Goal: Transaction & Acquisition: Purchase product/service

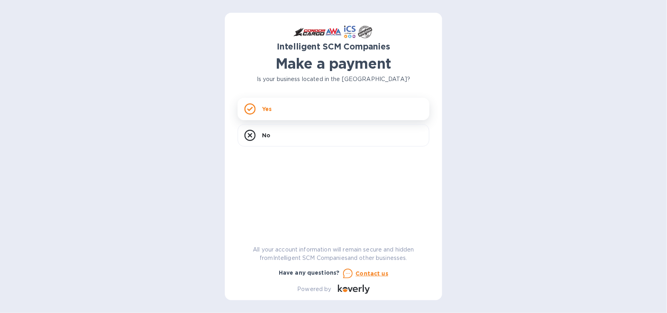
click at [282, 106] on div "Yes" at bounding box center [334, 109] width 192 height 22
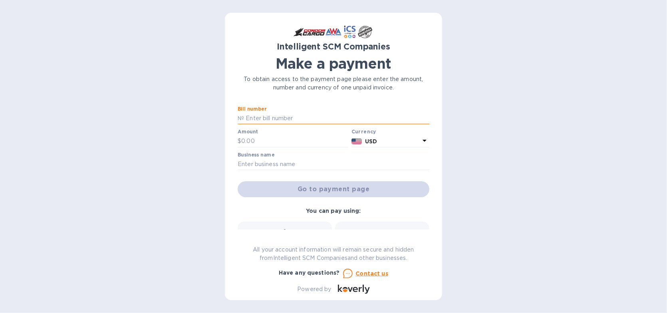
click at [273, 118] on input "text" at bounding box center [336, 119] width 185 height 12
type input "S00518918"
click at [264, 138] on input "text" at bounding box center [294, 141] width 107 height 12
type input "485.00"
click at [260, 165] on input "text" at bounding box center [334, 165] width 192 height 12
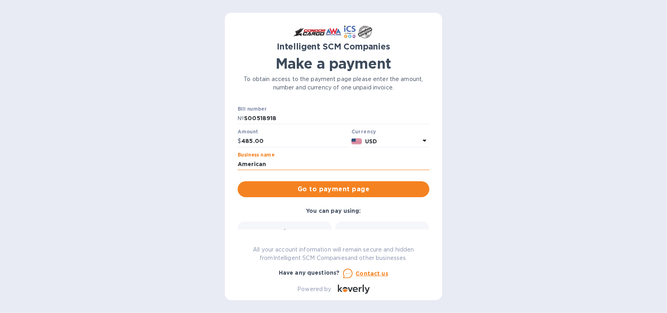
type input "American Cooking Equipment, Inc."
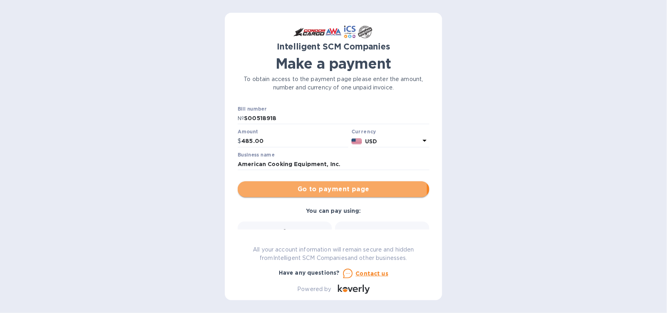
click at [314, 190] on span "Go to payment page" at bounding box center [333, 190] width 179 height 10
